Goal: Task Accomplishment & Management: Manage account settings

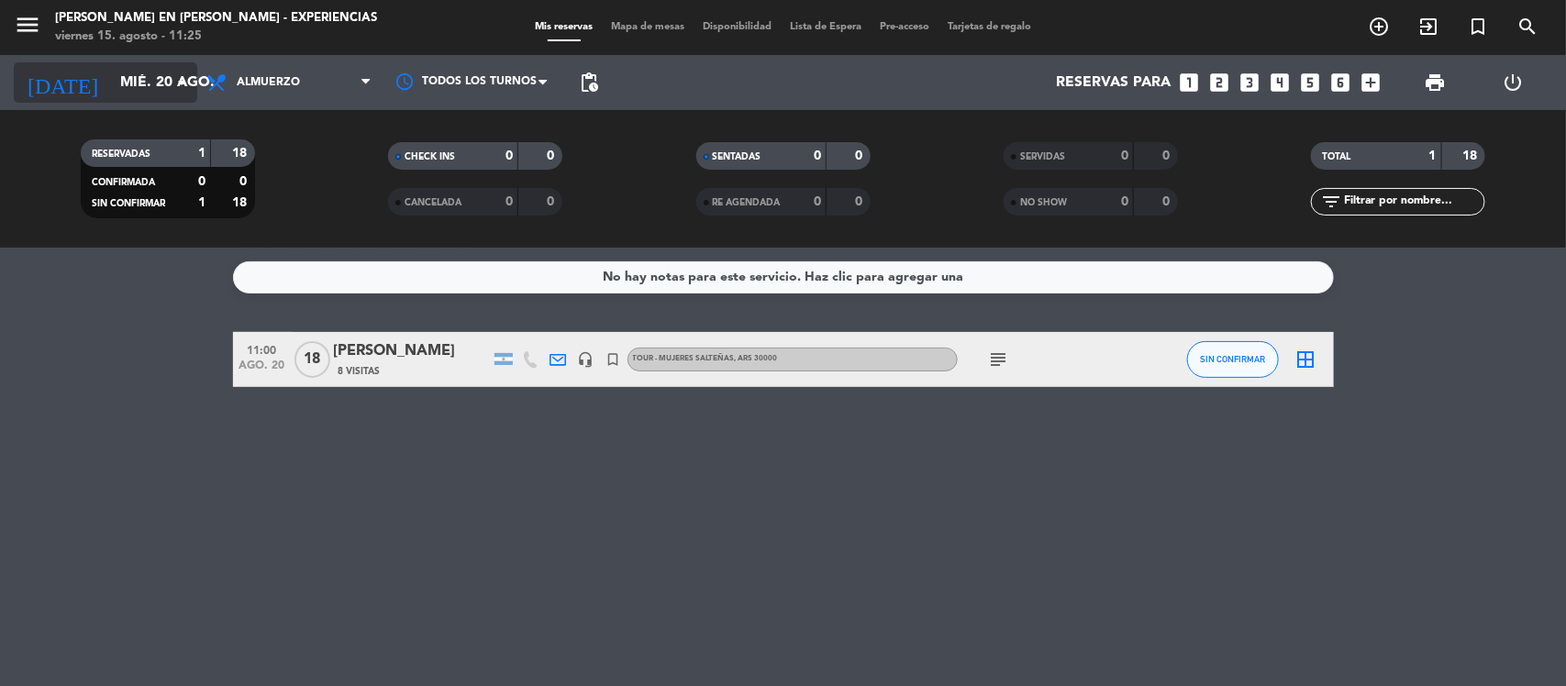
click at [157, 78] on input "mié. 20 ago." at bounding box center [208, 83] width 194 height 36
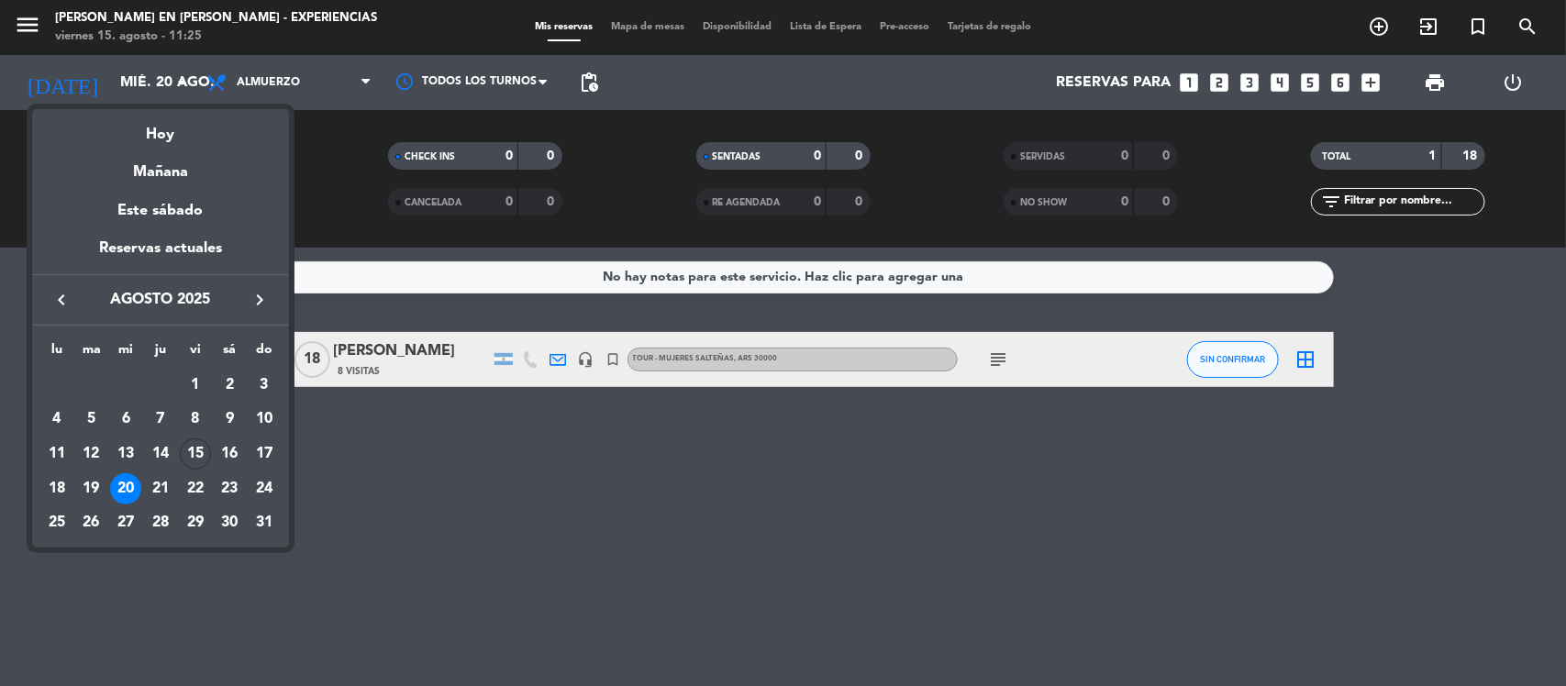
click at [255, 298] on icon "keyboard_arrow_right" at bounding box center [260, 300] width 22 height 22
click at [51, 416] on div "1" at bounding box center [56, 419] width 31 height 31
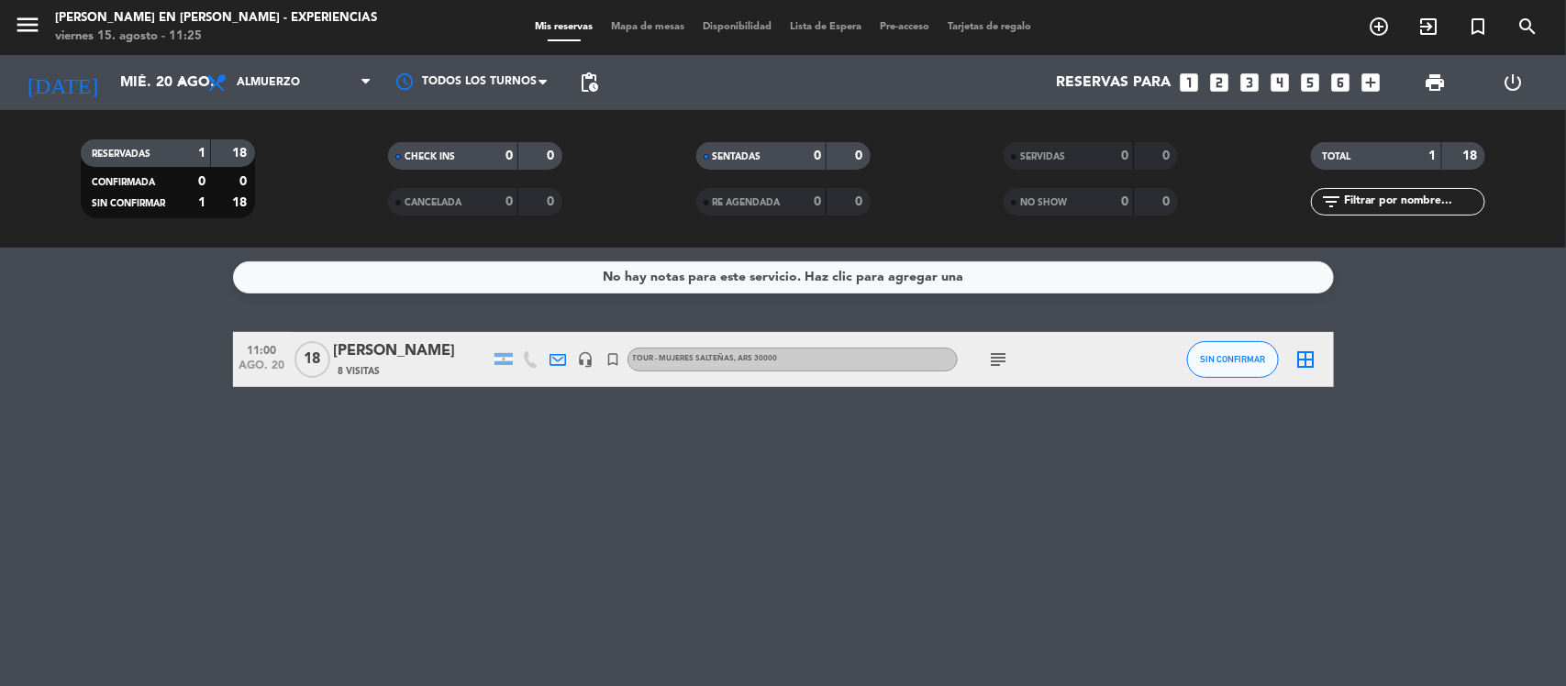
type input "lun. 1 dic."
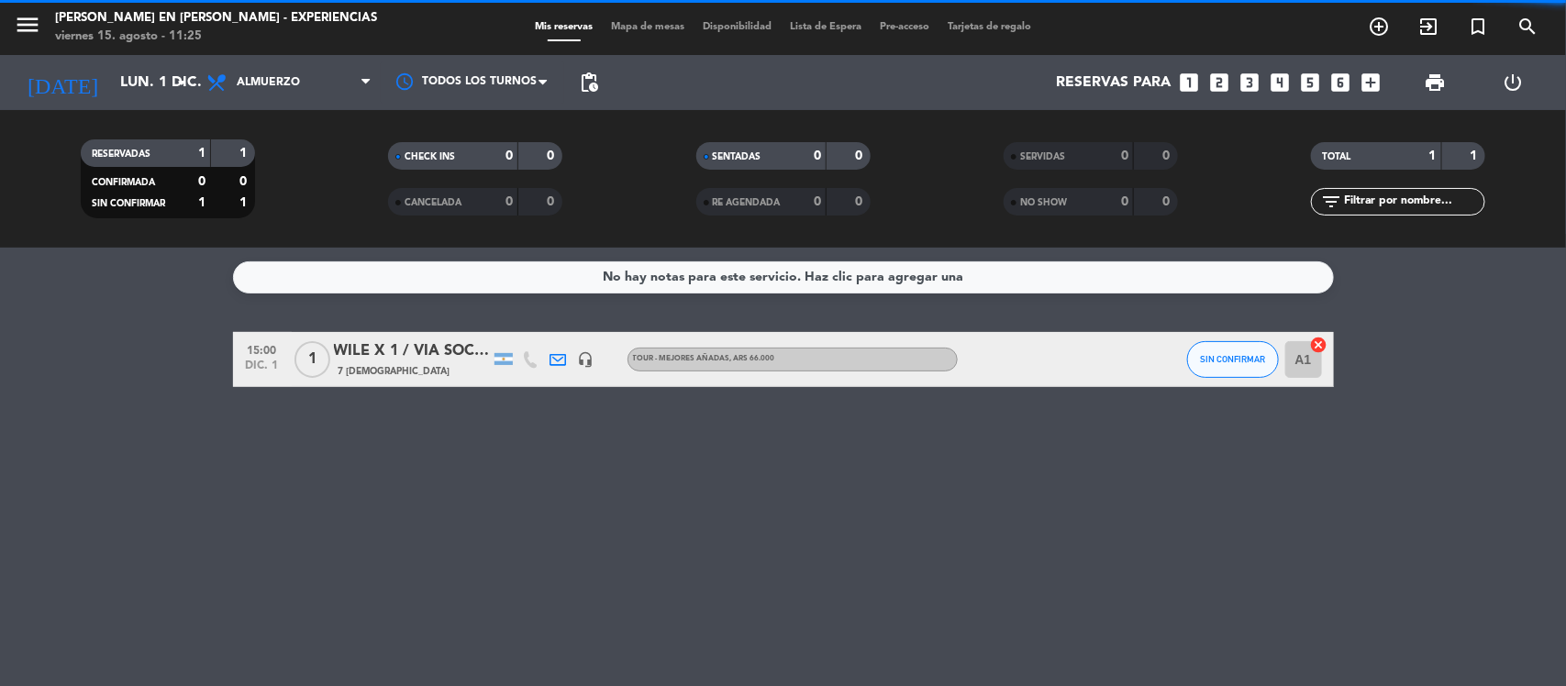
click at [374, 350] on div "WILE X 1 / VIA SOCOMPA" at bounding box center [412, 351] width 156 height 24
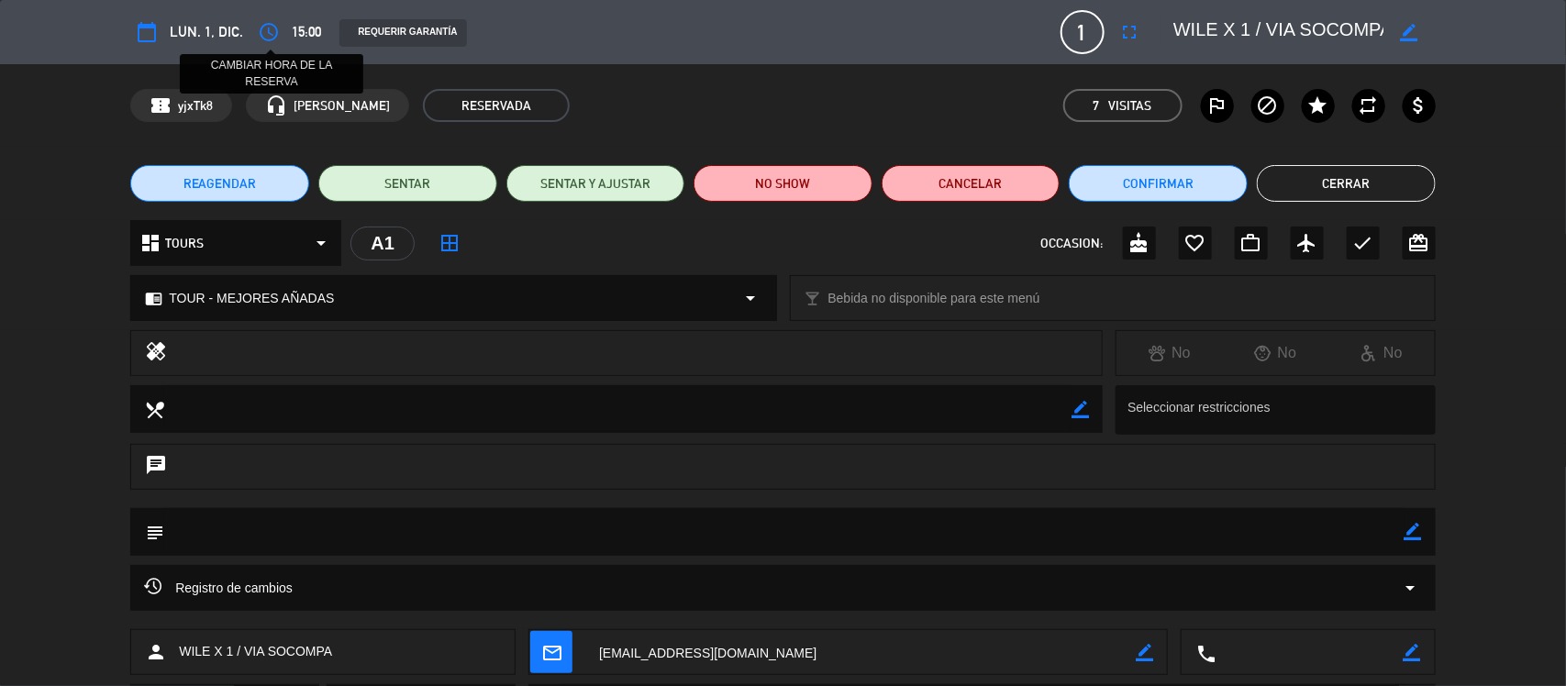
click at [272, 29] on icon "access_time" at bounding box center [269, 32] width 22 height 22
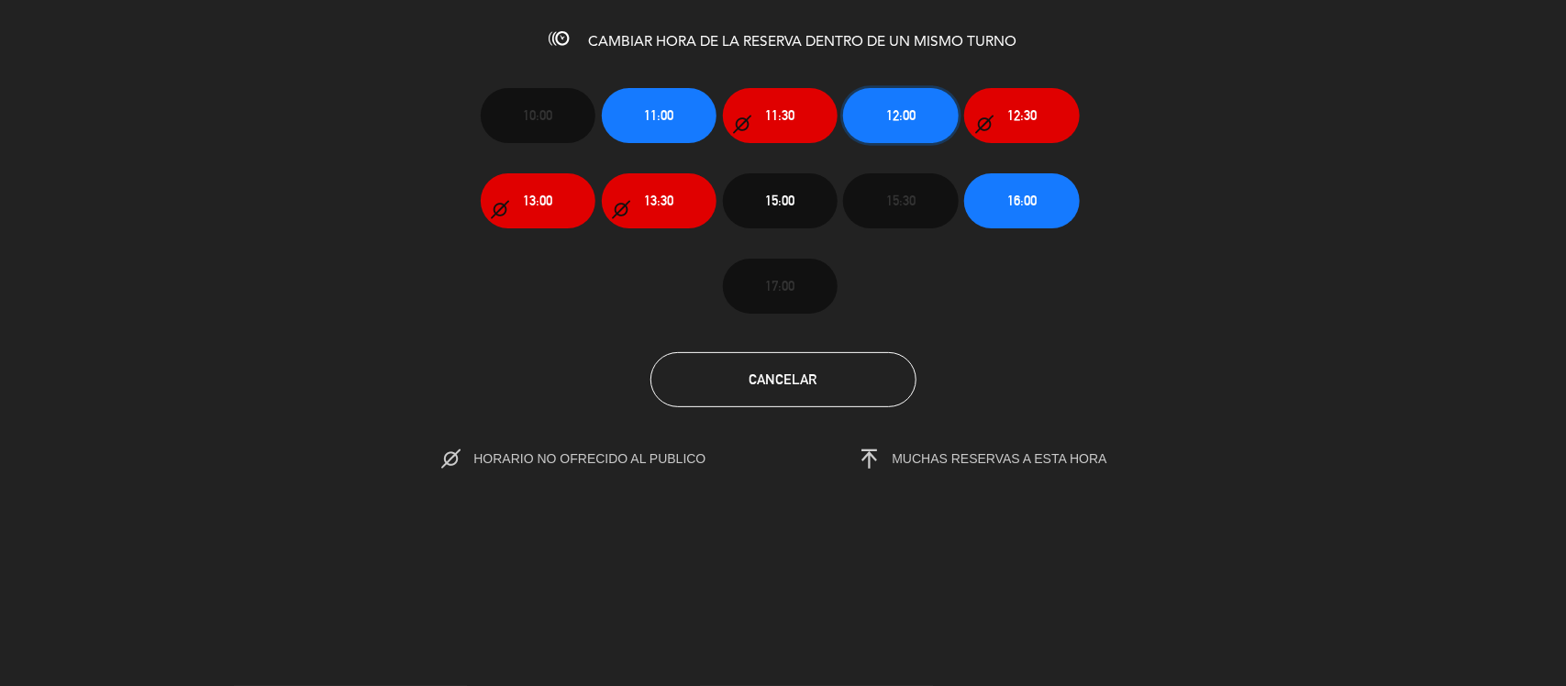
click at [909, 111] on span "12:00" at bounding box center [900, 115] width 29 height 21
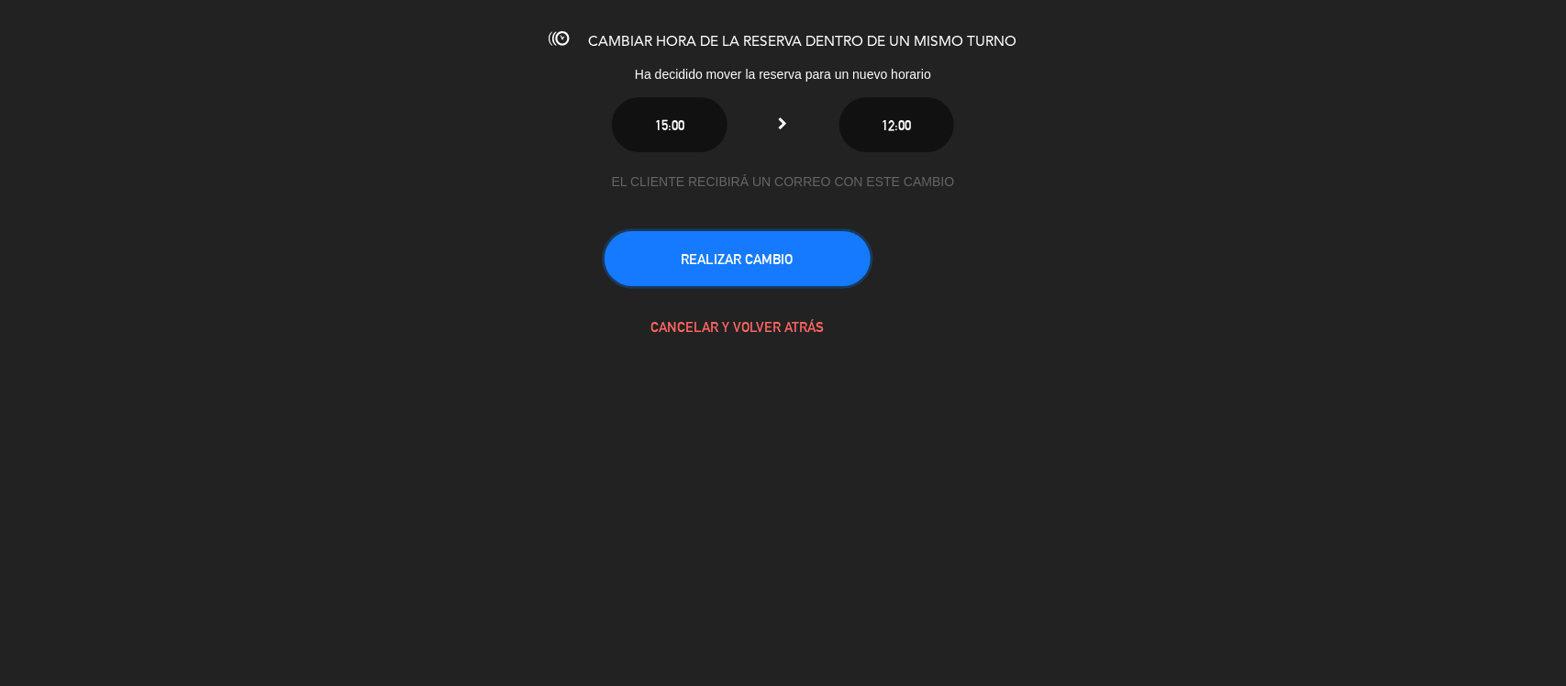
click at [781, 258] on button "REALIZAR CAMBIO" at bounding box center [738, 258] width 266 height 55
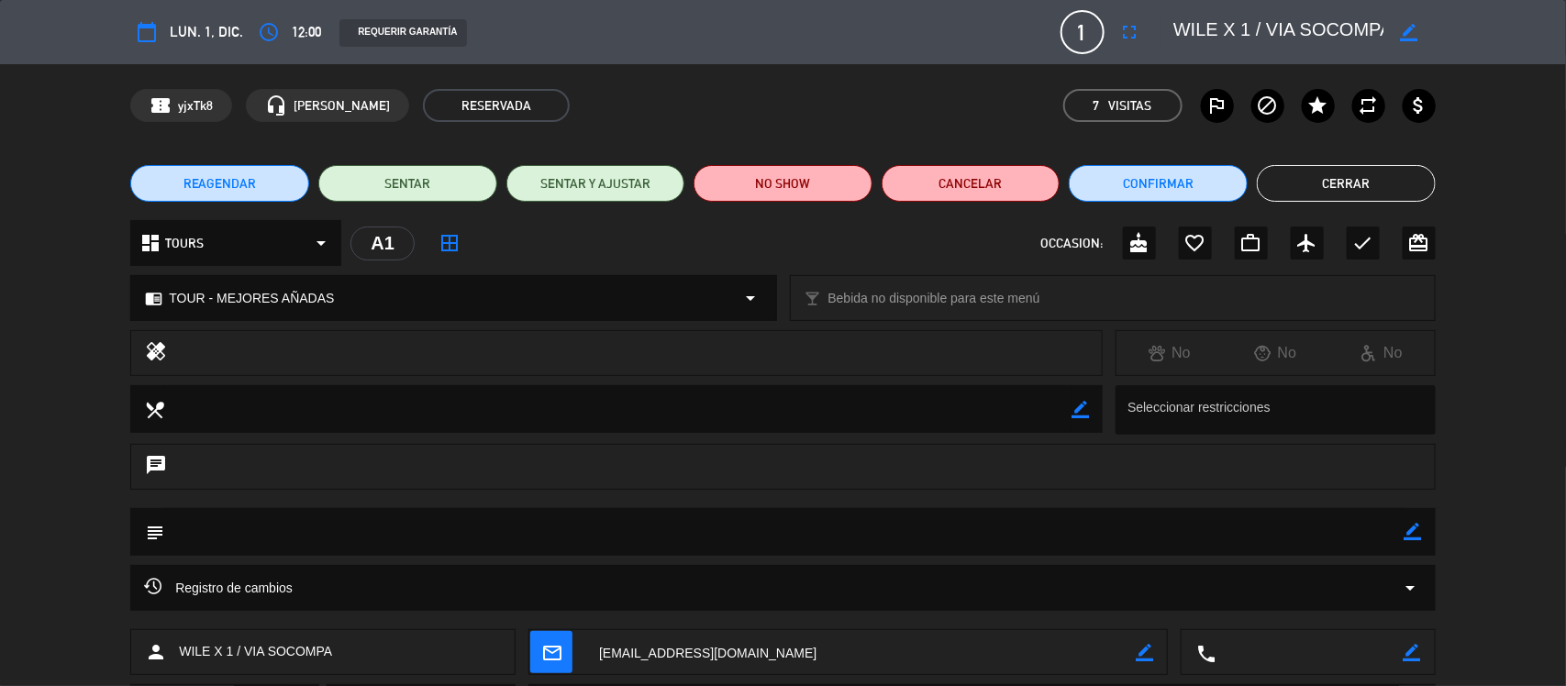
click at [1372, 179] on button "Cerrar" at bounding box center [1346, 183] width 179 height 37
